Goal: Task Accomplishment & Management: Use online tool/utility

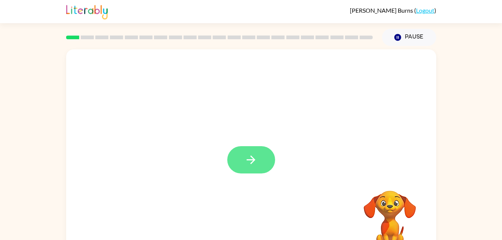
click at [253, 160] on icon "button" at bounding box center [251, 159] width 9 height 9
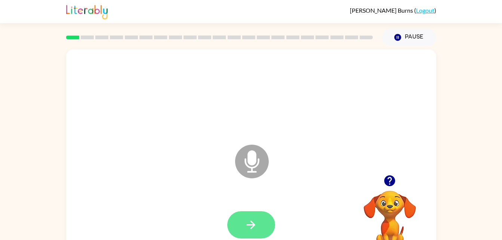
click at [254, 223] on icon "button" at bounding box center [250, 224] width 13 height 13
click at [256, 220] on icon "button" at bounding box center [250, 224] width 13 height 13
click at [254, 229] on icon "button" at bounding box center [250, 224] width 13 height 13
click at [240, 223] on button "button" at bounding box center [251, 224] width 48 height 27
click at [246, 229] on icon "button" at bounding box center [250, 224] width 13 height 13
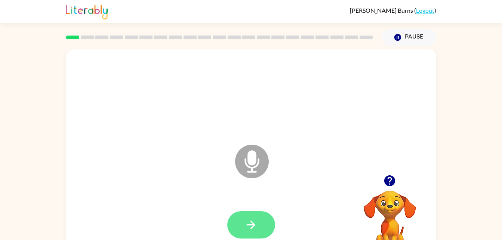
click at [256, 222] on icon "button" at bounding box center [250, 224] width 13 height 13
click at [234, 222] on button "button" at bounding box center [251, 224] width 48 height 27
click at [252, 221] on icon "button" at bounding box center [250, 224] width 13 height 13
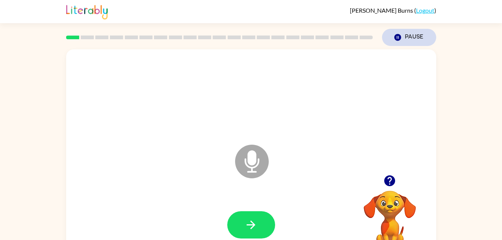
click at [421, 37] on button "Pause Pause" at bounding box center [409, 37] width 54 height 17
